Goal: Task Accomplishment & Management: Use online tool/utility

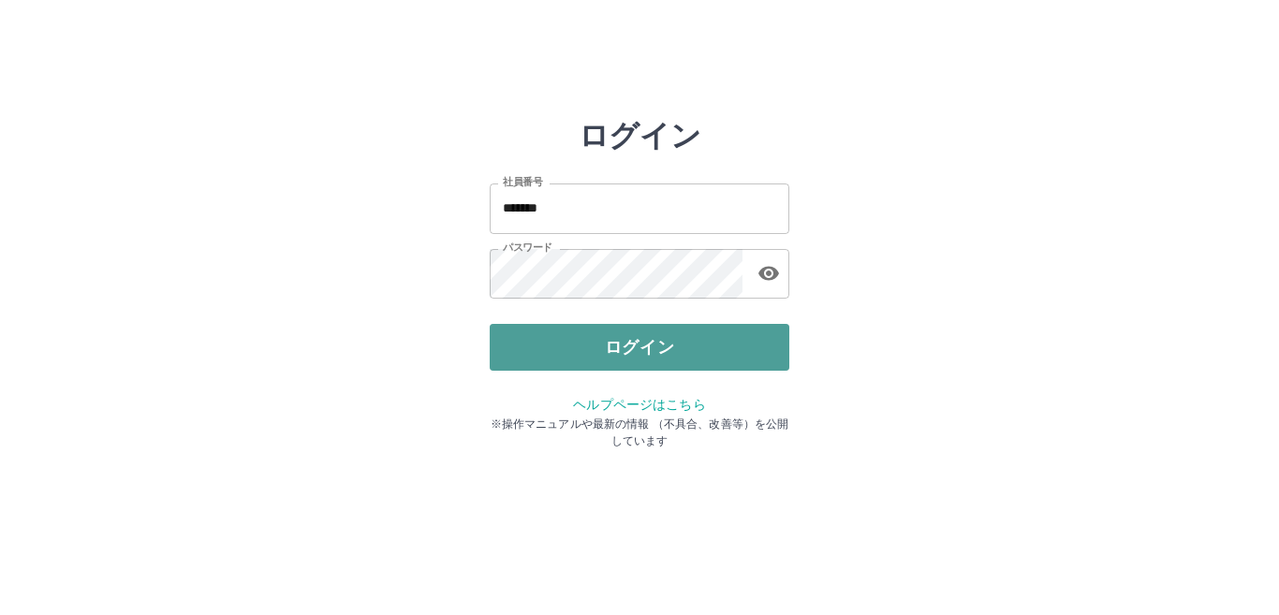
click at [609, 357] on button "ログイン" at bounding box center [640, 347] width 300 height 47
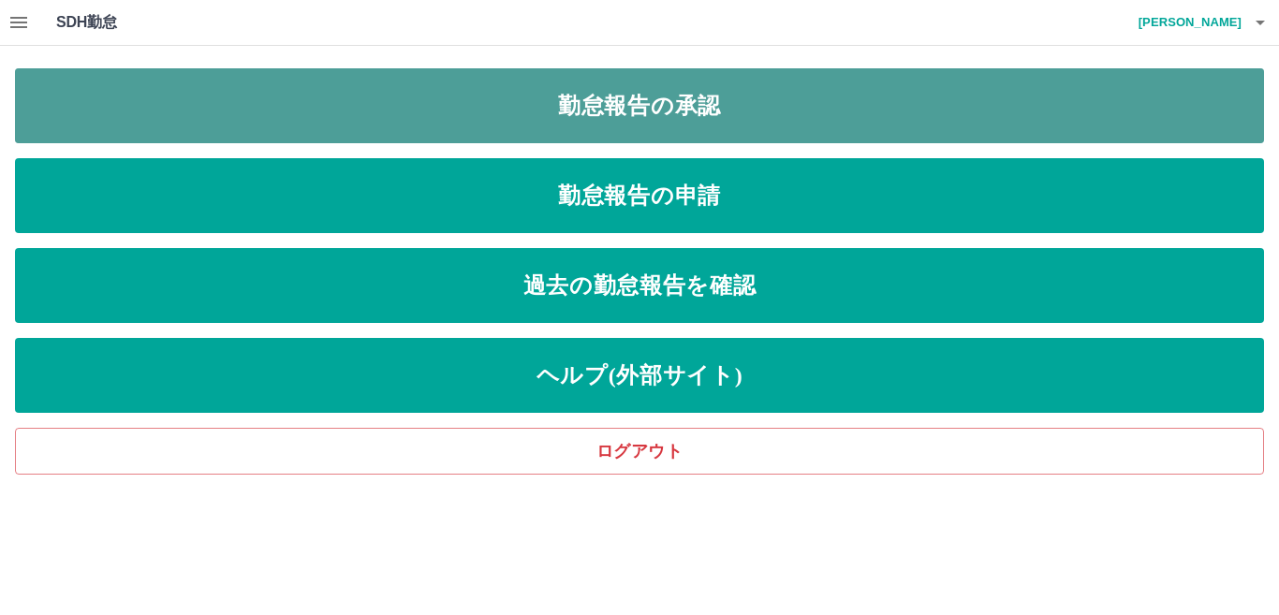
click at [693, 98] on link "勤怠報告の承認" at bounding box center [639, 105] width 1249 height 75
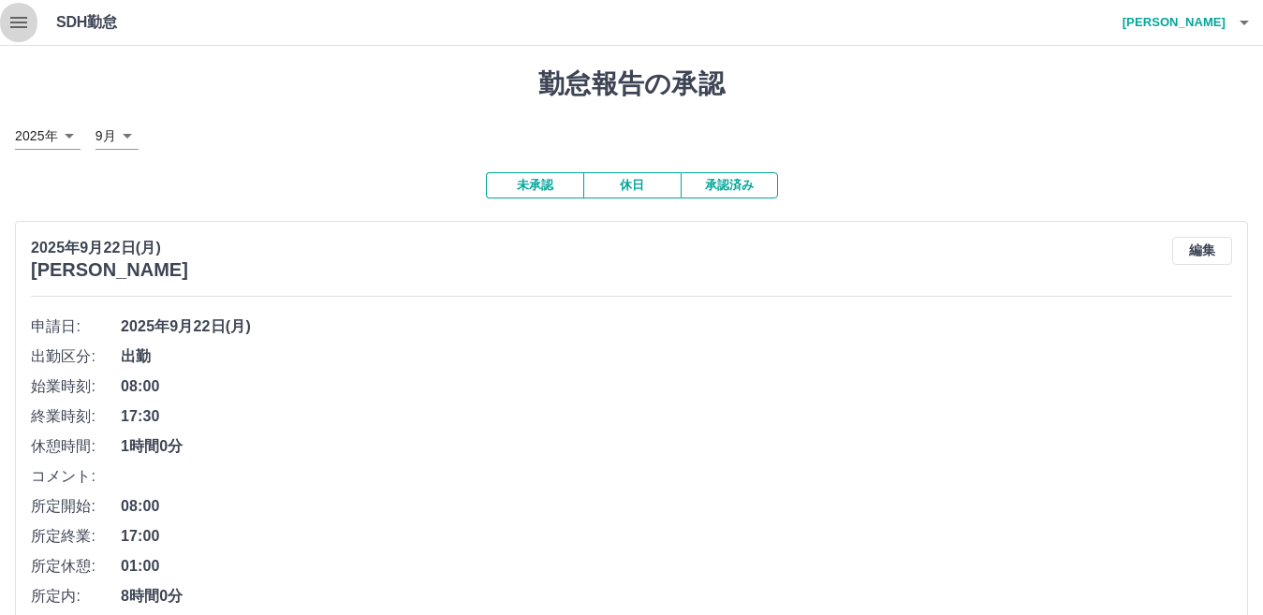
click at [0, 15] on button "button" at bounding box center [18, 22] width 37 height 45
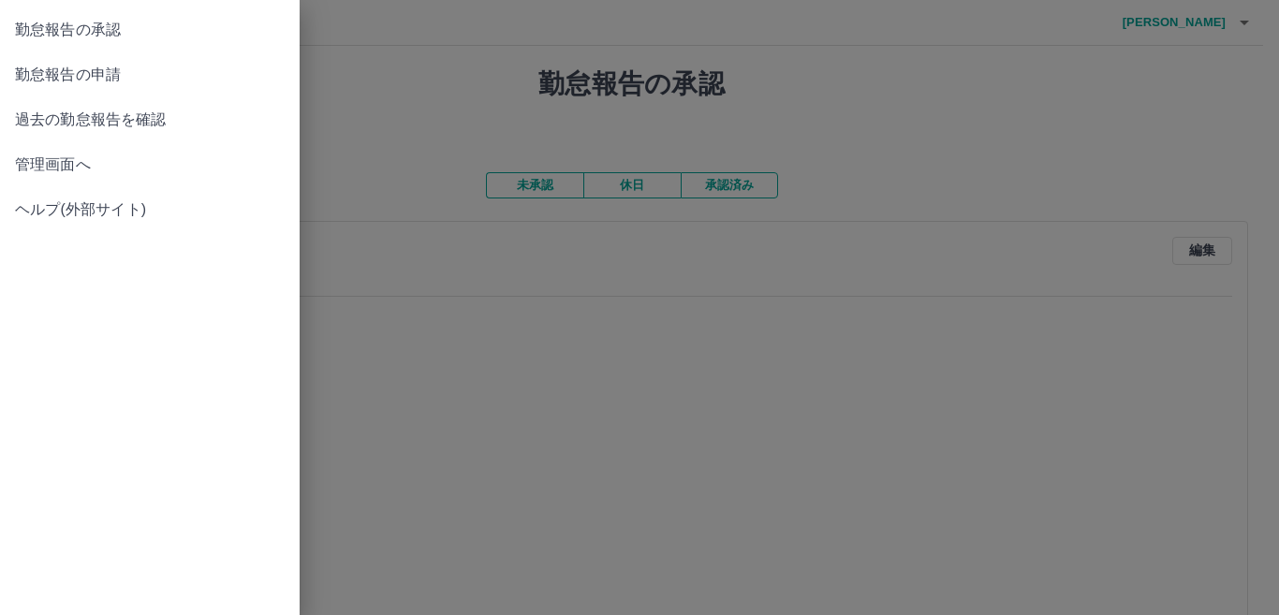
click at [69, 158] on span "管理画面へ" at bounding box center [150, 165] width 270 height 22
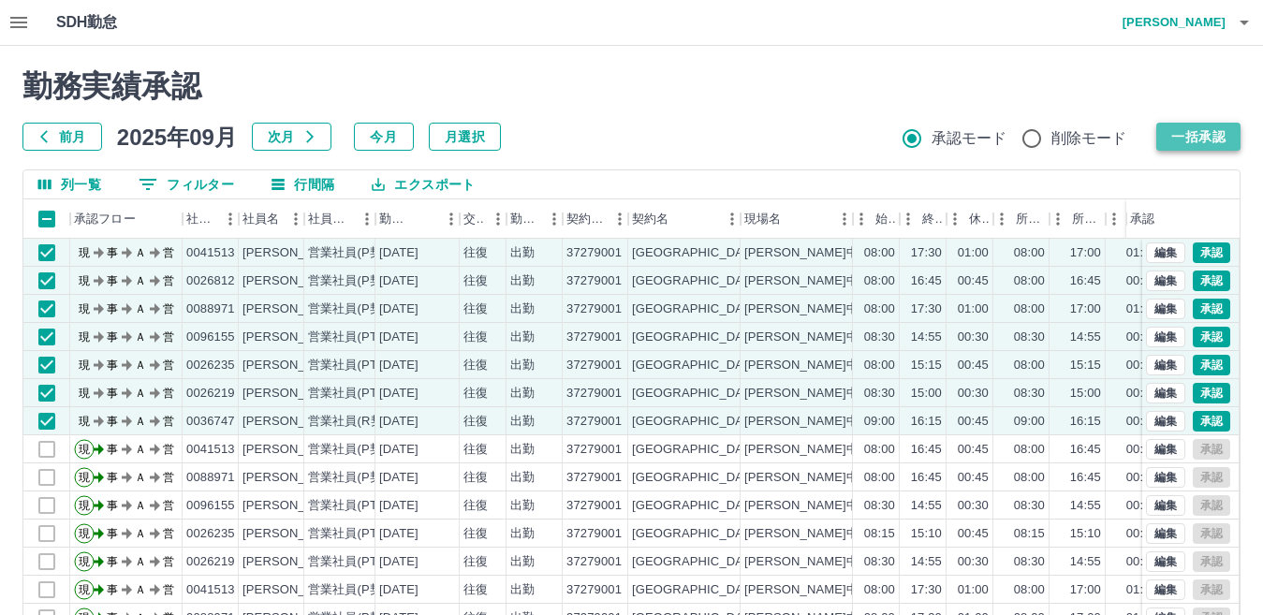
click at [1228, 133] on button "一括承認" at bounding box center [1198, 137] width 84 height 28
